Goal: Find contact information

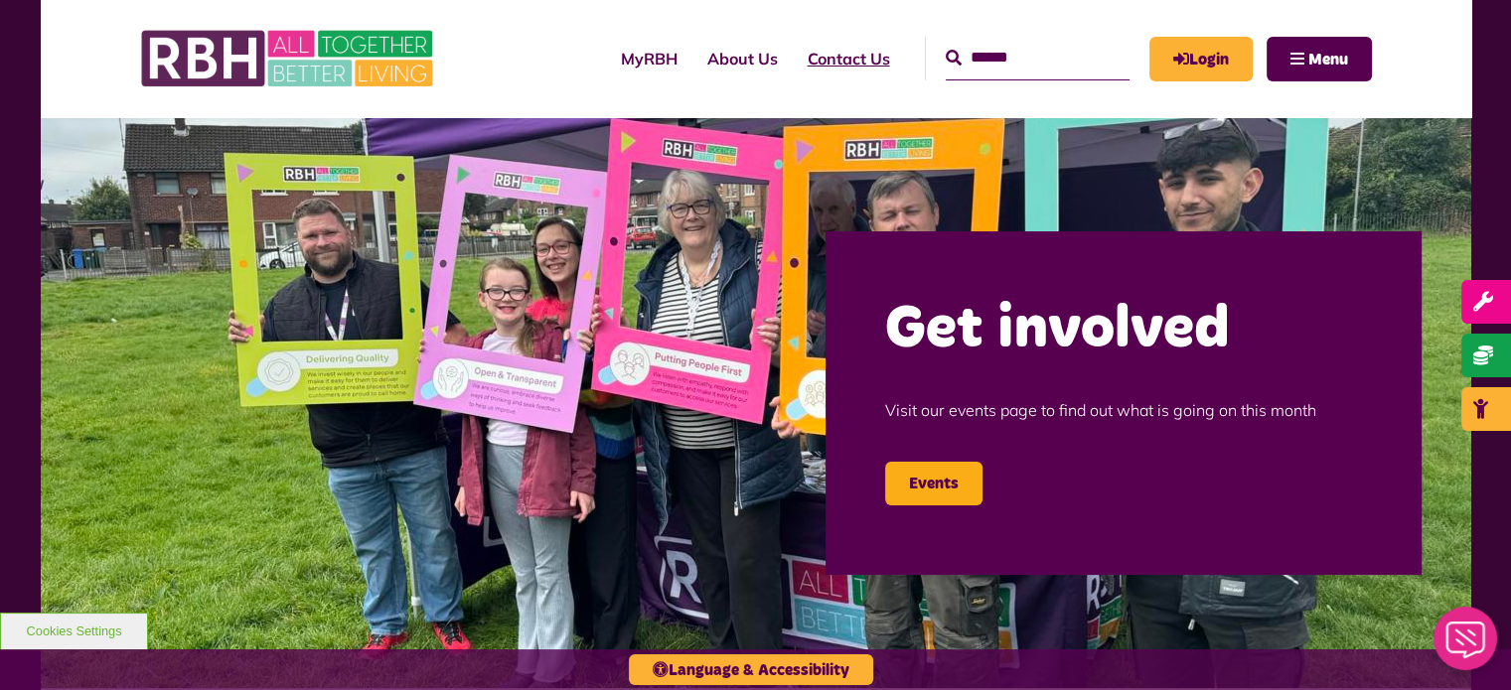
click at [812, 57] on link "Contact Us" at bounding box center [849, 59] width 112 height 54
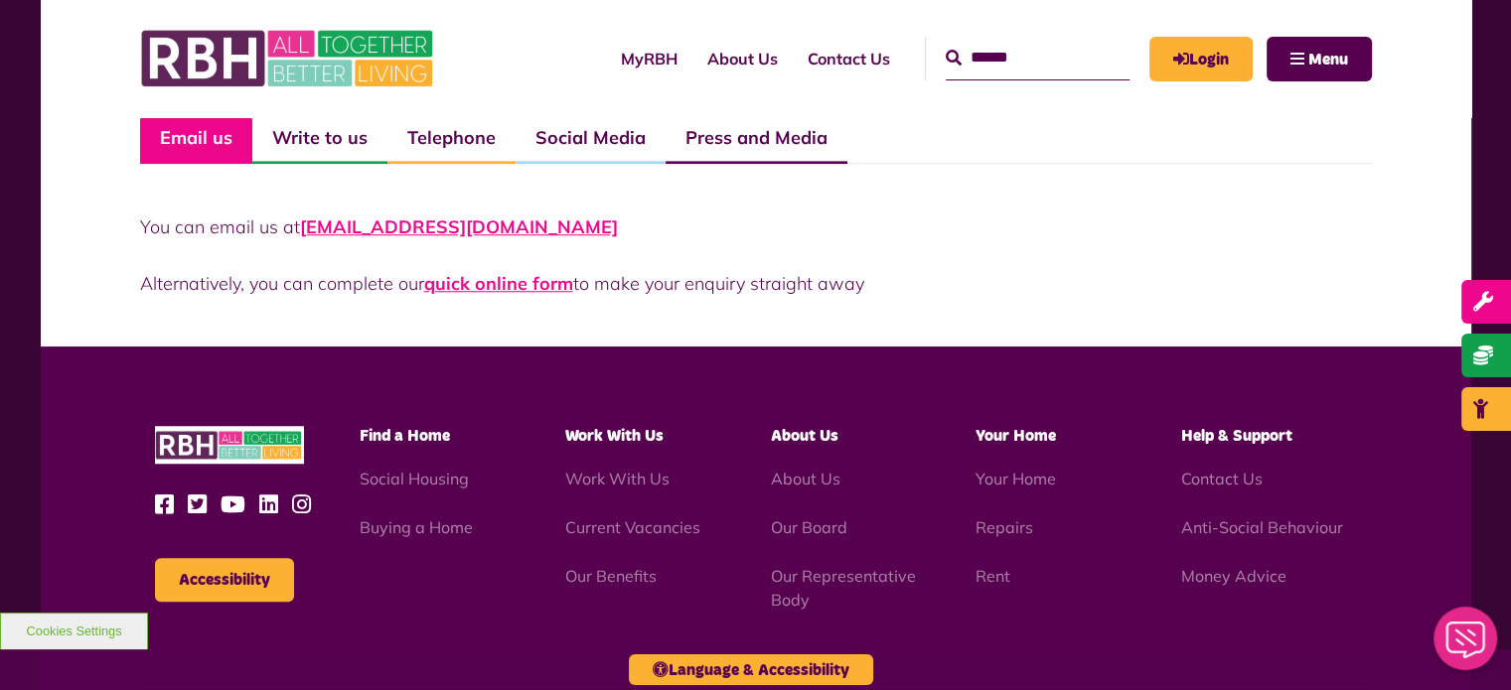
scroll to position [1374, 0]
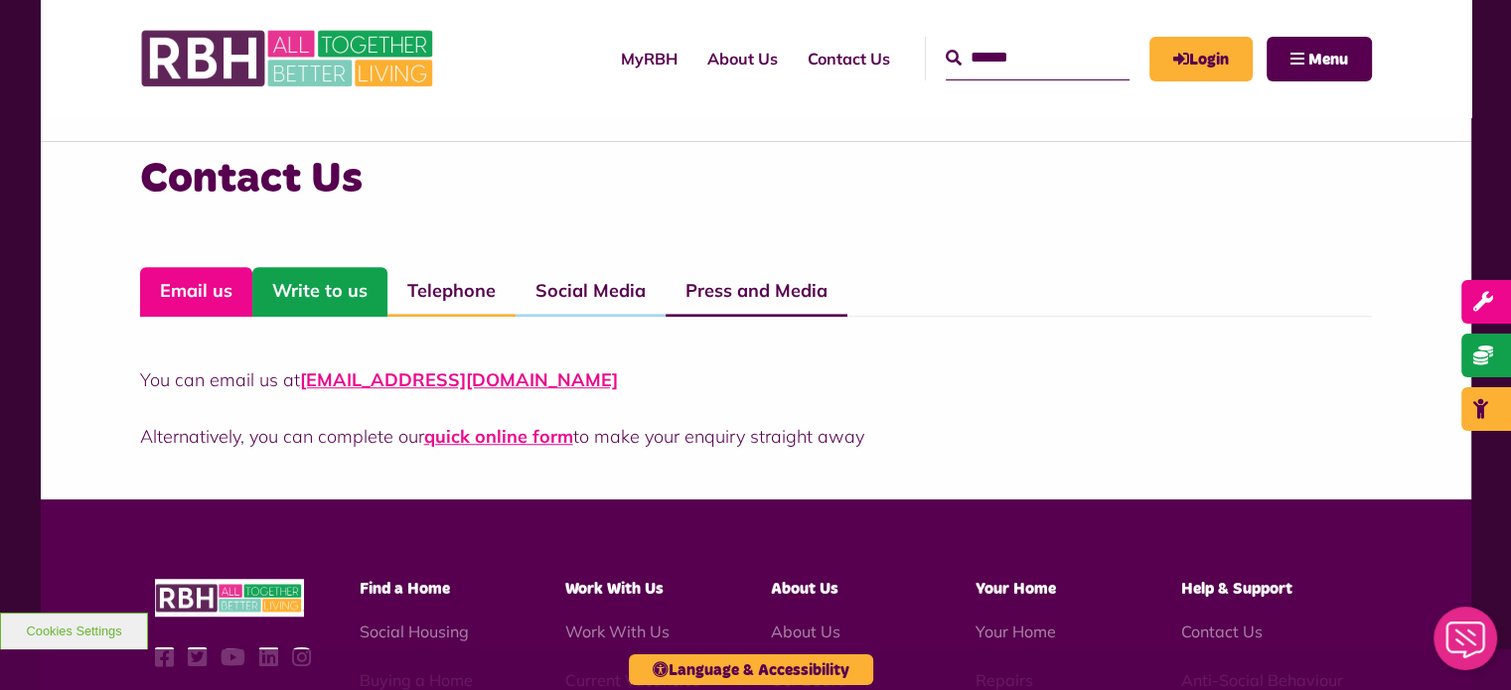
click at [310, 293] on link "Write to us" at bounding box center [319, 292] width 135 height 50
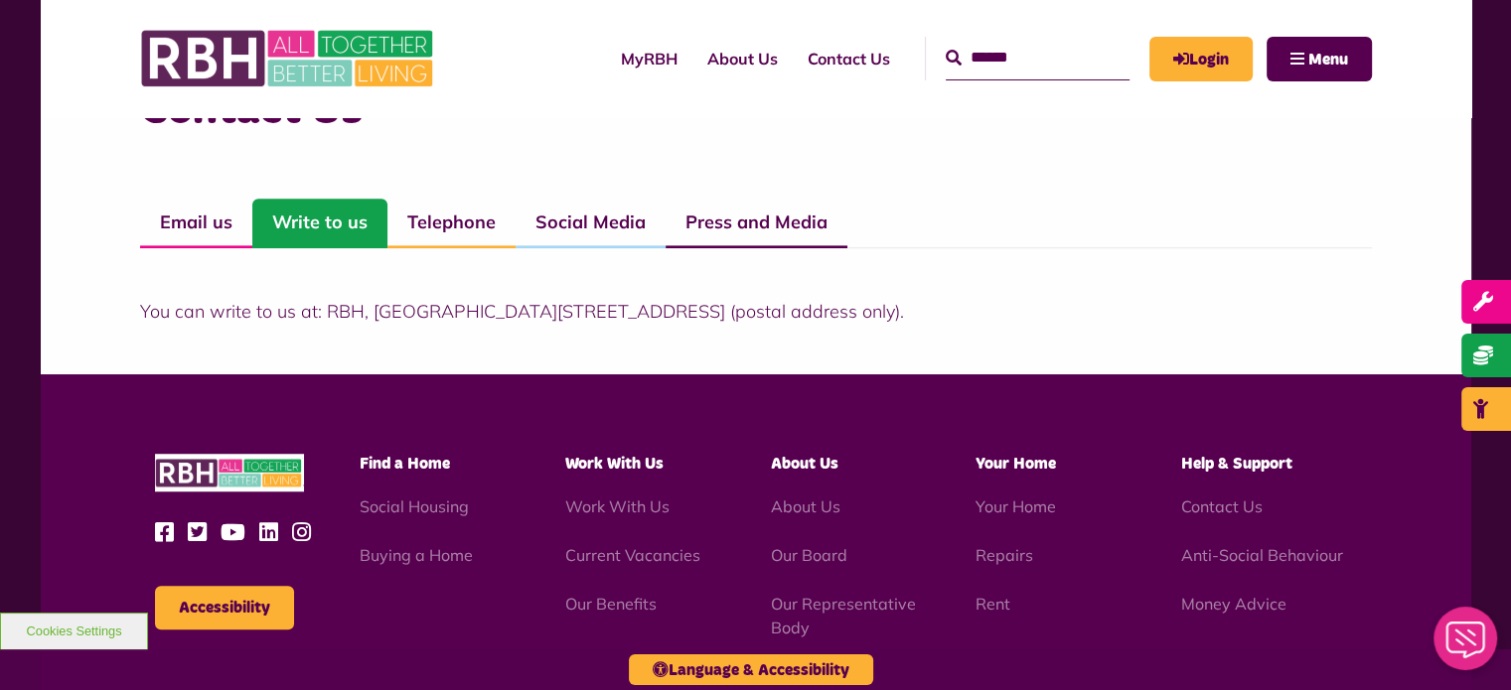
scroll to position [1473, 0]
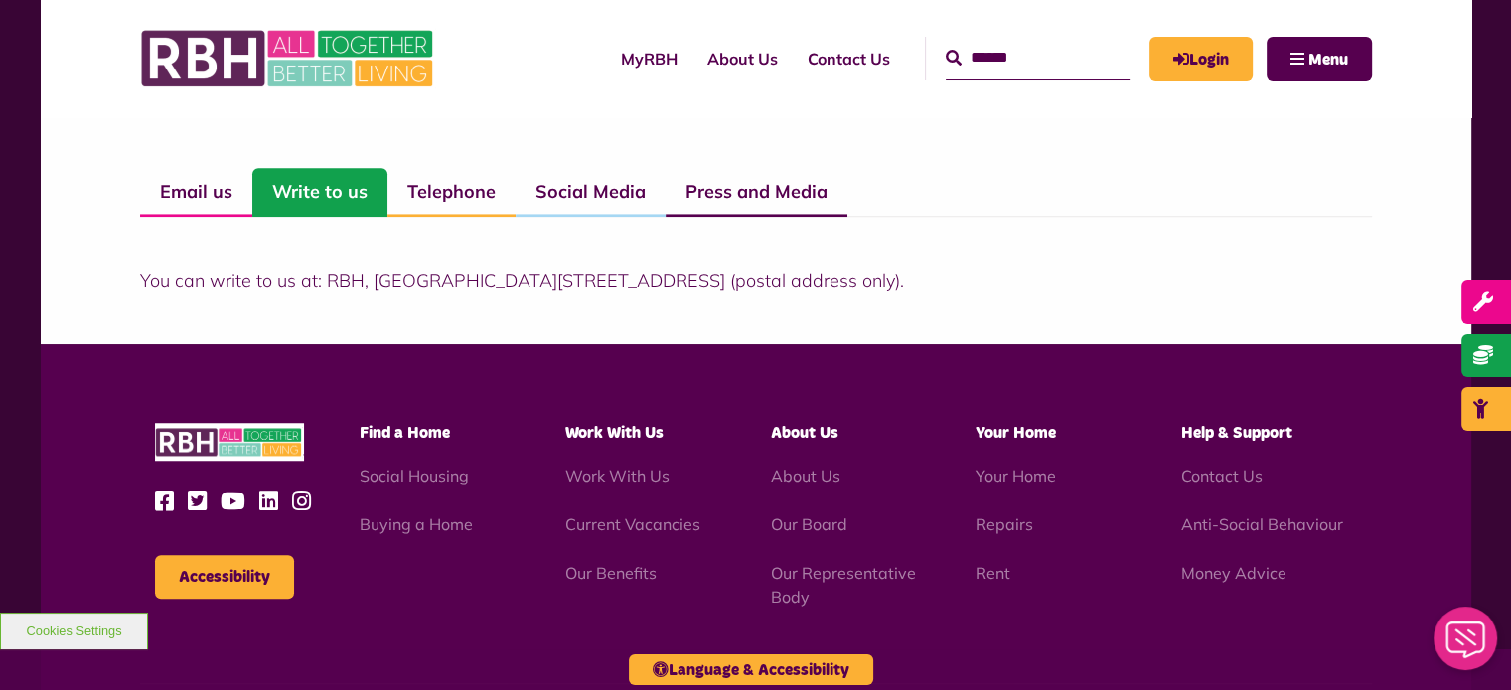
drag, startPoint x: 328, startPoint y: 279, endPoint x: 863, endPoint y: 276, distance: 535.5
click at [863, 276] on p "You can write to us at: RBH, [GEOGRAPHIC_DATA][STREET_ADDRESS] (postal address …" at bounding box center [756, 280] width 1232 height 27
click at [842, 328] on div "Contact Us Email us Write to us Telephone Social Media Press and Media You can …" at bounding box center [756, 193] width 1431 height 302
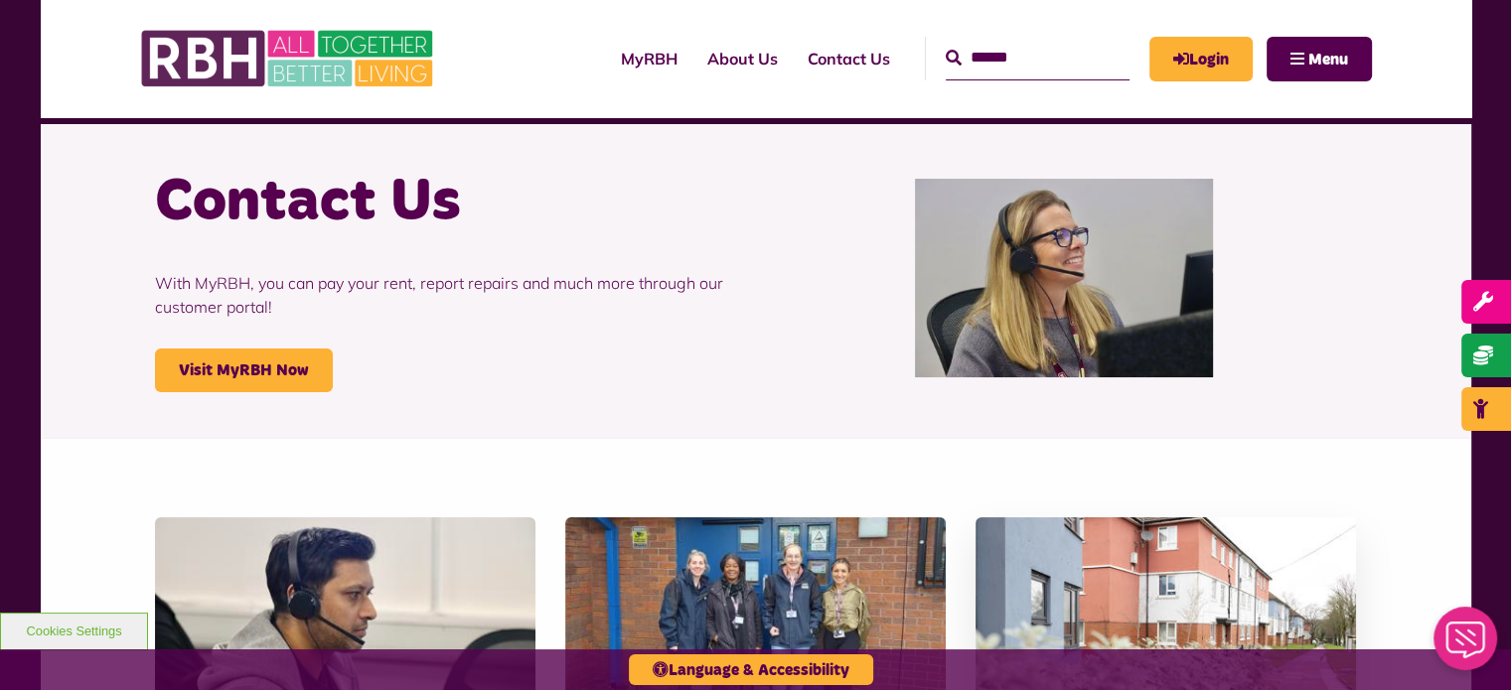
scroll to position [0, 0]
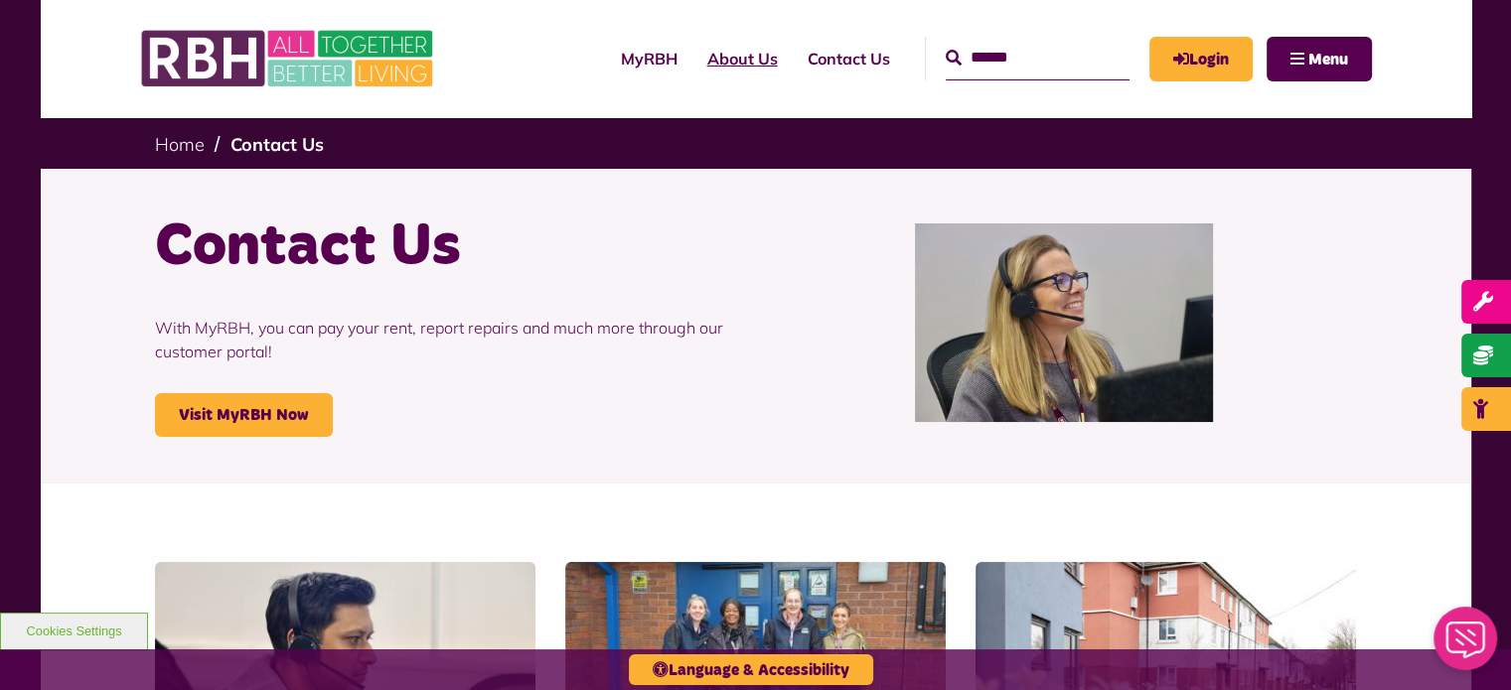
click at [706, 55] on link "About Us" at bounding box center [742, 59] width 100 height 54
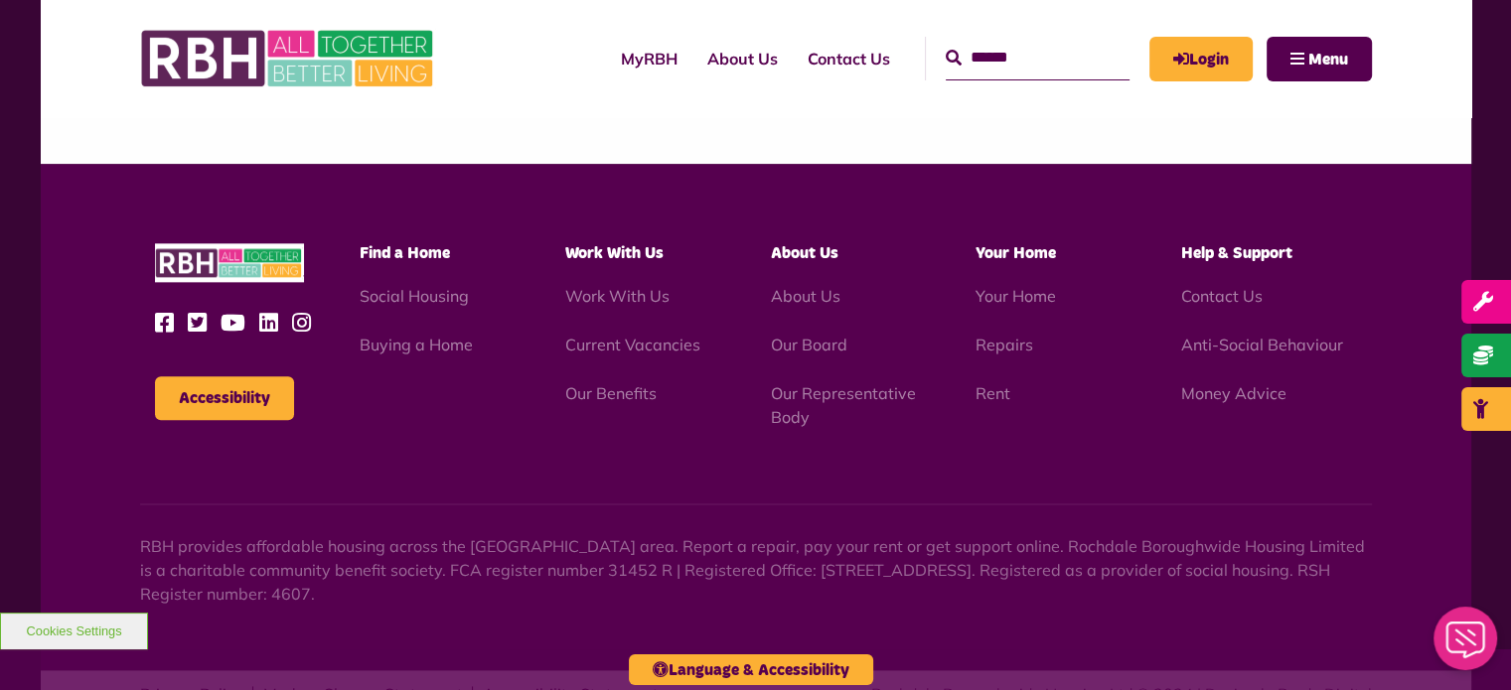
scroll to position [2421, 0]
